Goal: Task Accomplishment & Management: Use online tool/utility

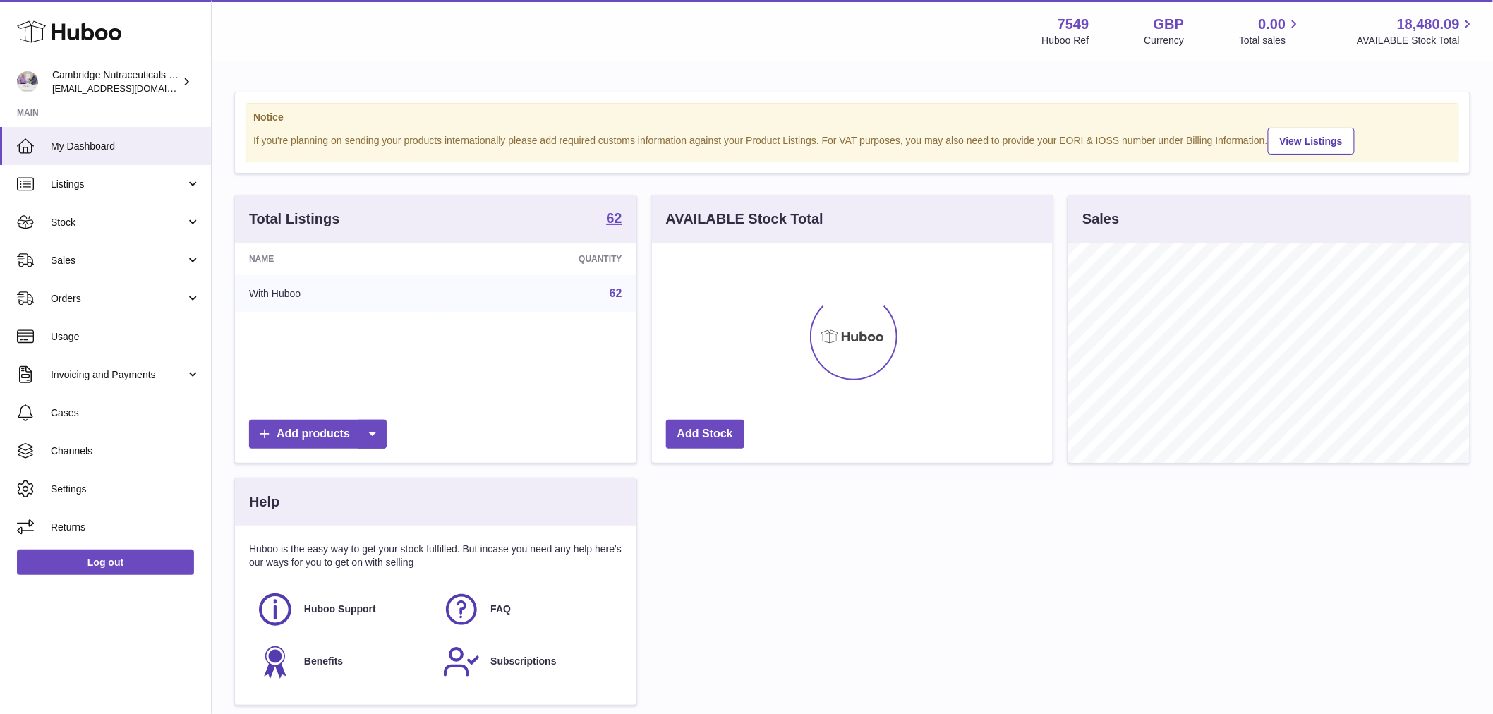
scroll to position [220, 401]
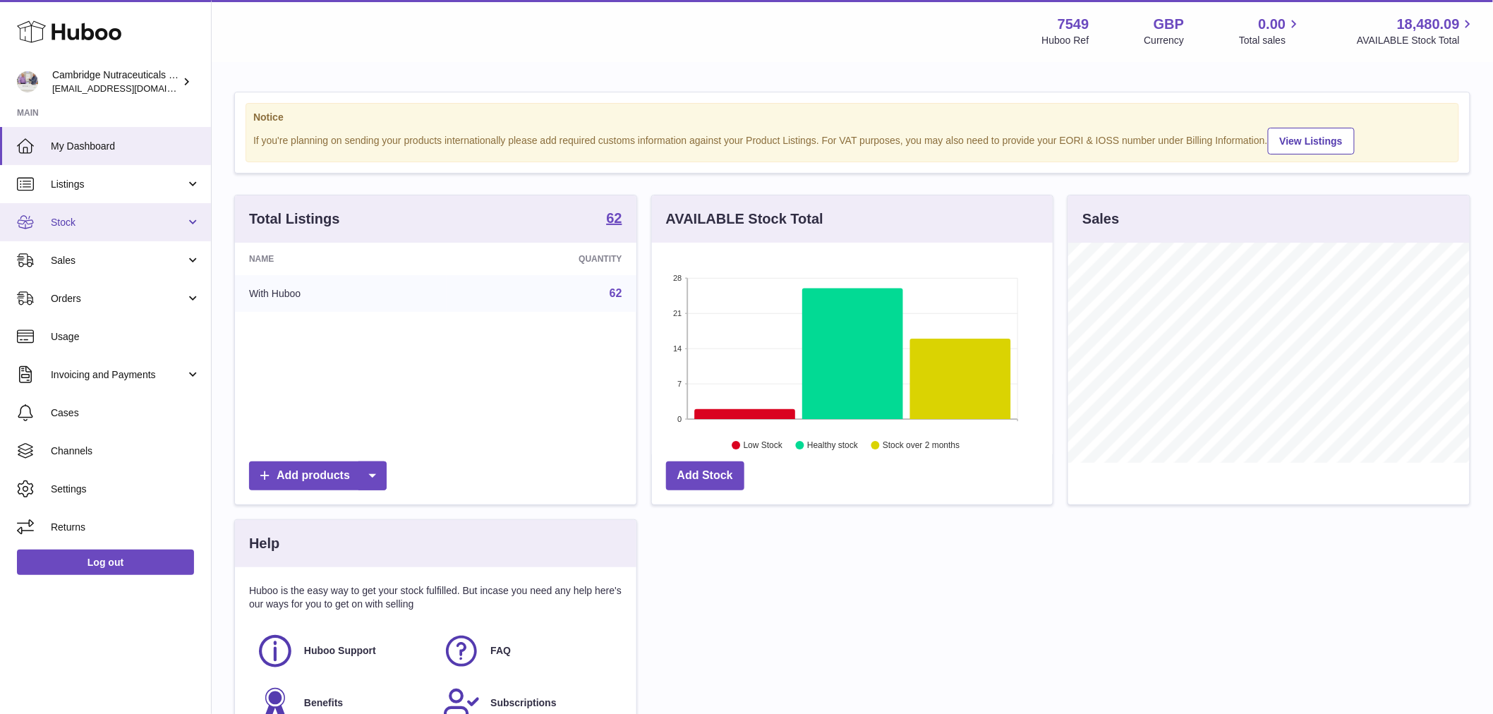
click at [73, 208] on link "Stock" at bounding box center [105, 222] width 211 height 38
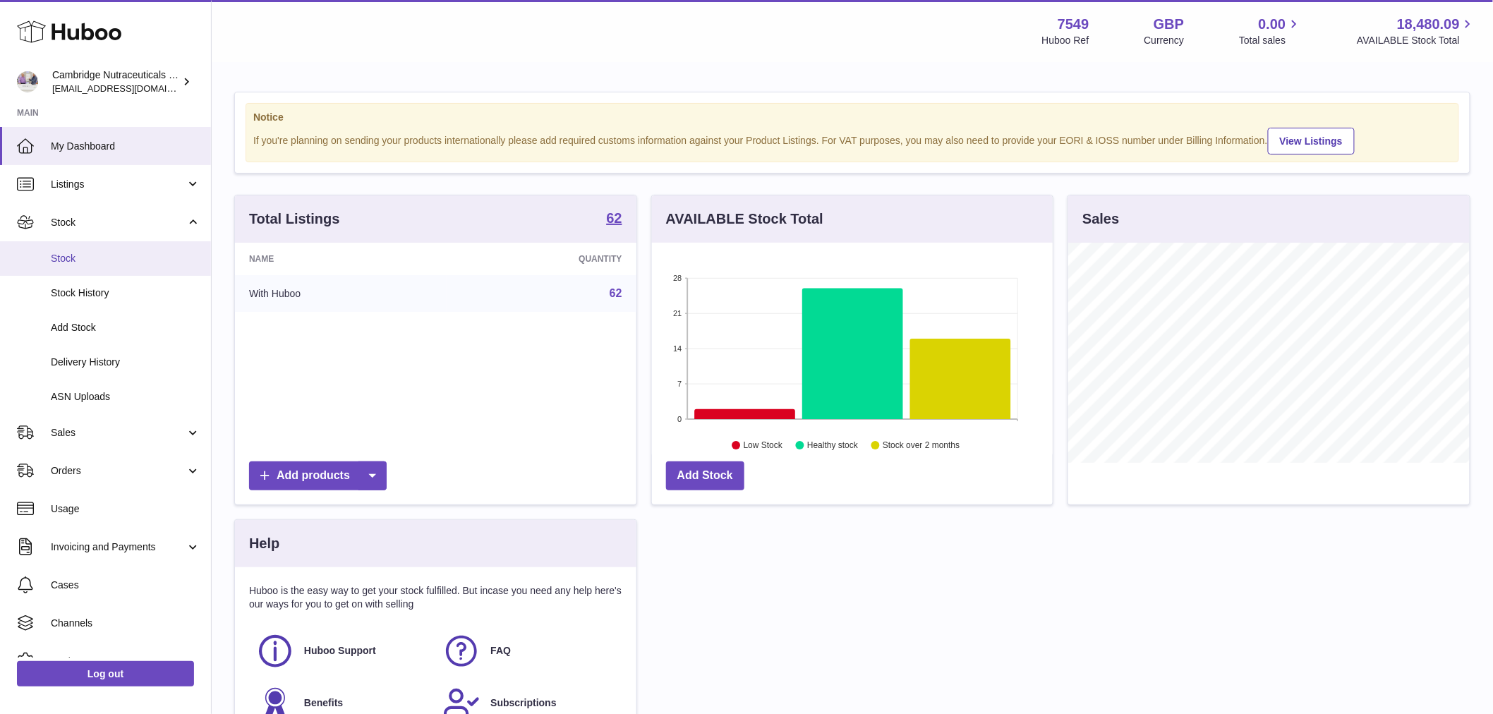
click at [94, 244] on link "Stock" at bounding box center [105, 258] width 211 height 35
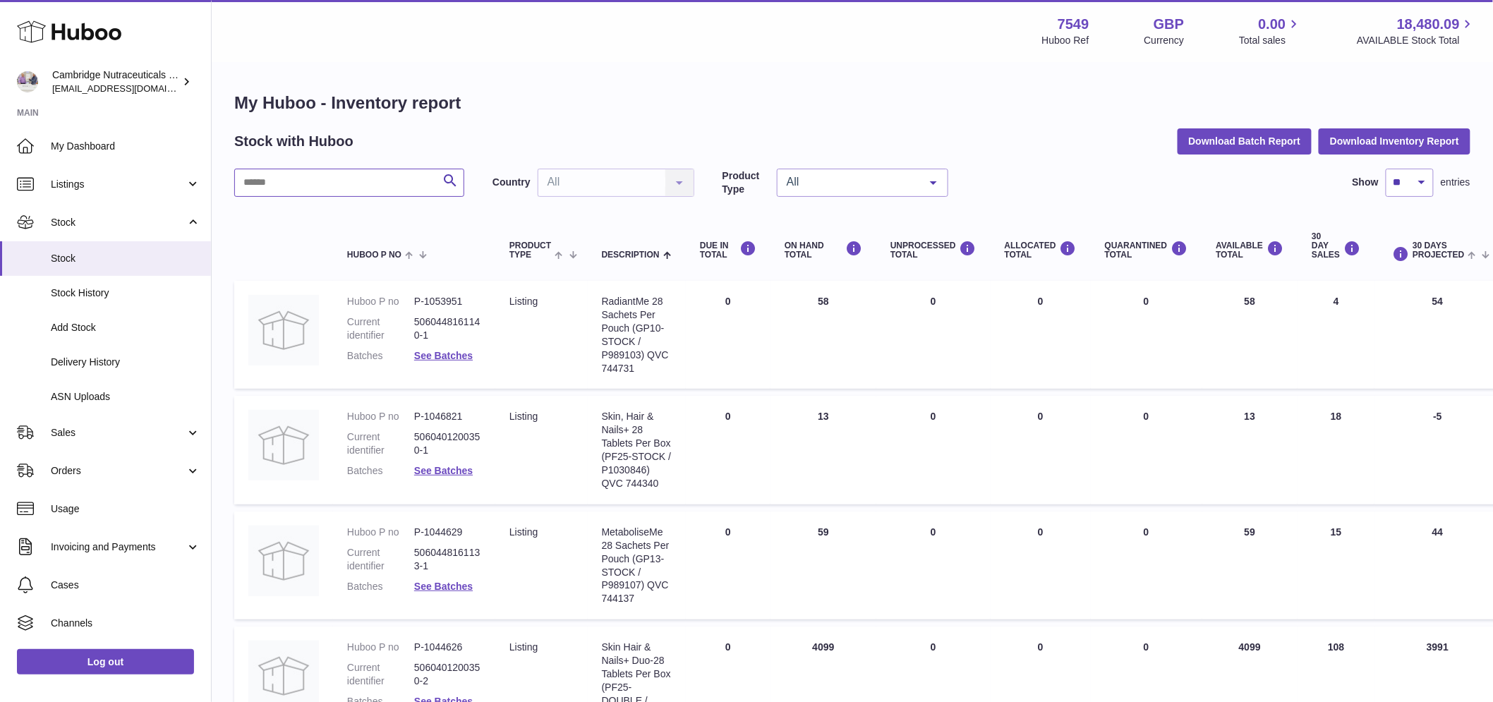
click at [357, 186] on input "text" at bounding box center [349, 183] width 230 height 28
type input "****"
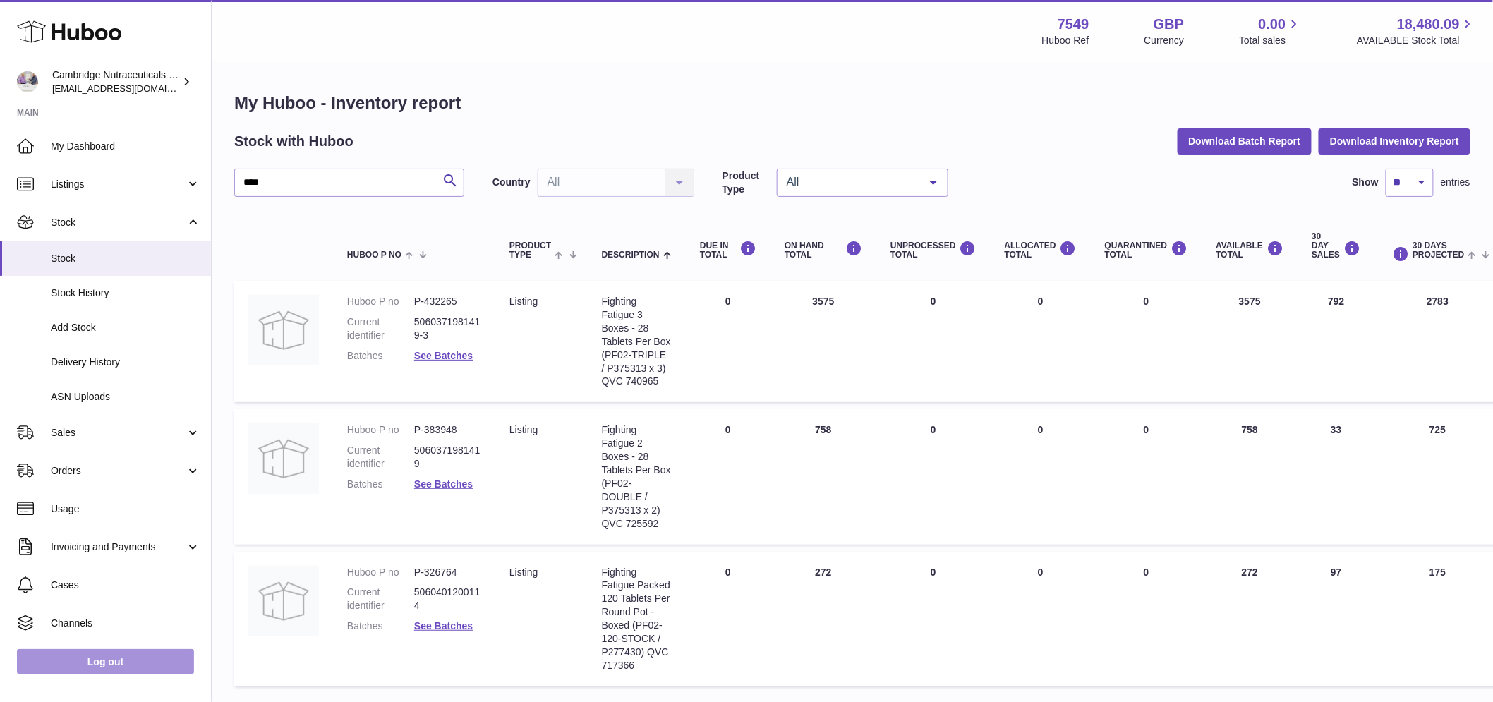
click at [166, 667] on link "Log out" at bounding box center [105, 661] width 177 height 25
